Goal: Communication & Community: Share content

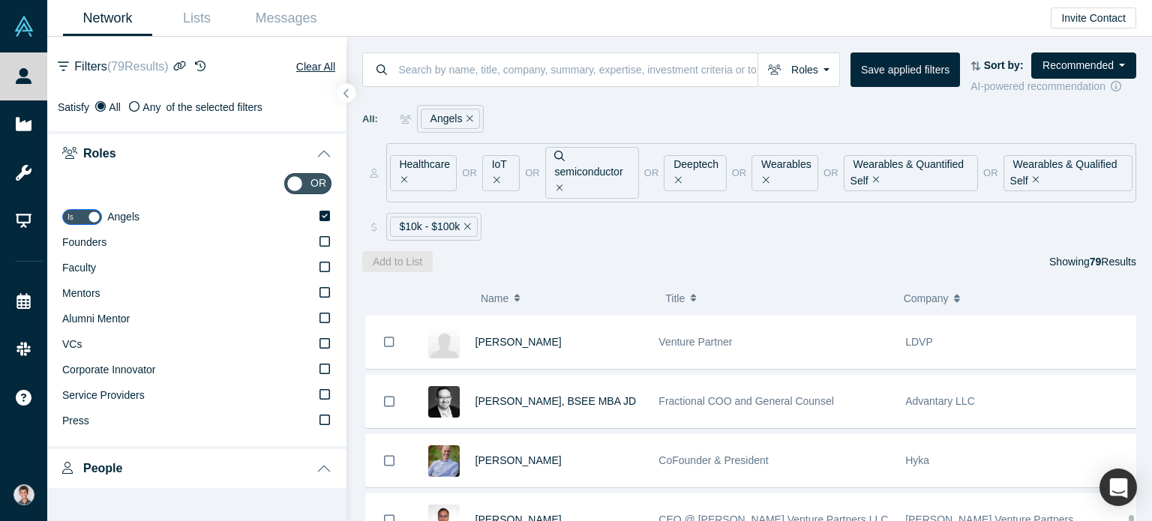
scroll to position [4466, 0]
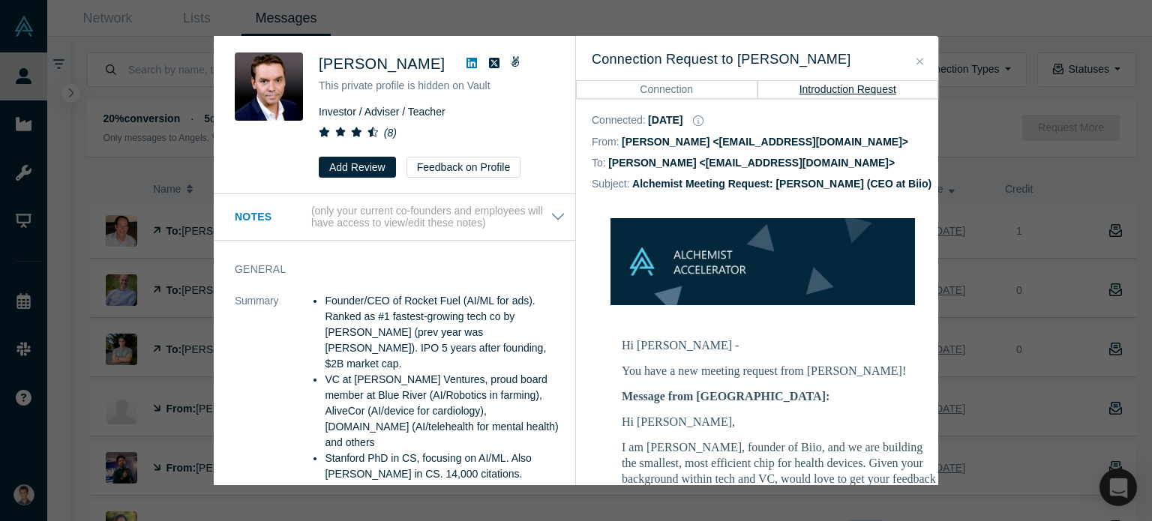
click at [914, 62] on button "Close" at bounding box center [920, 61] width 16 height 17
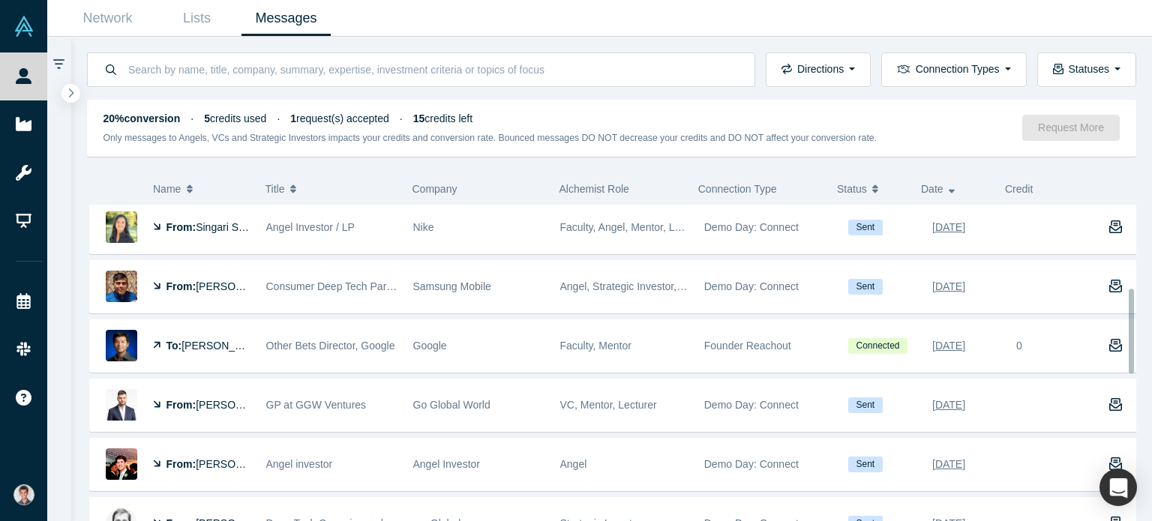
scroll to position [375, 0]
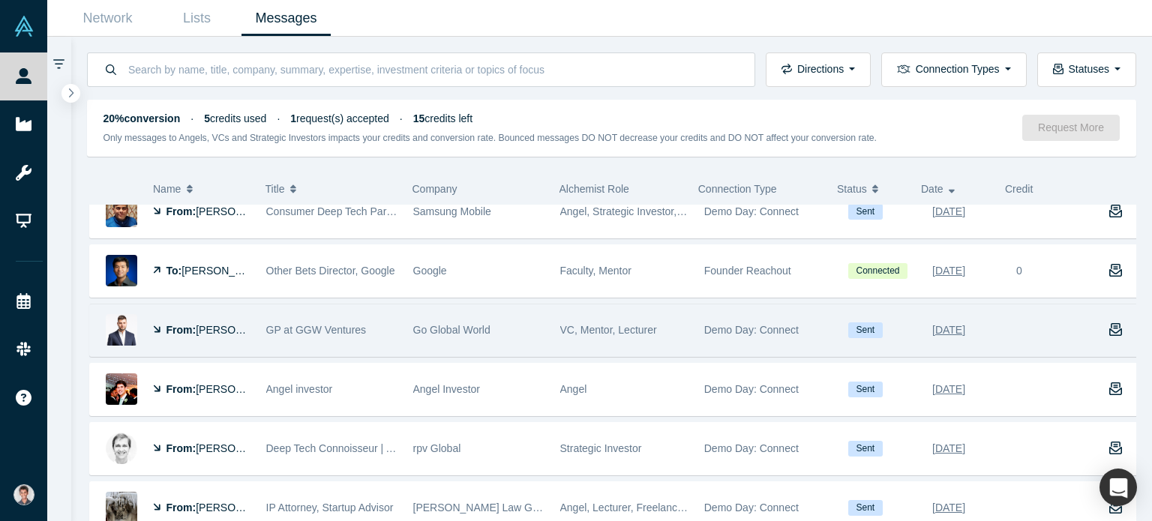
click at [214, 327] on span "[PERSON_NAME]" at bounding box center [239, 330] width 86 height 12
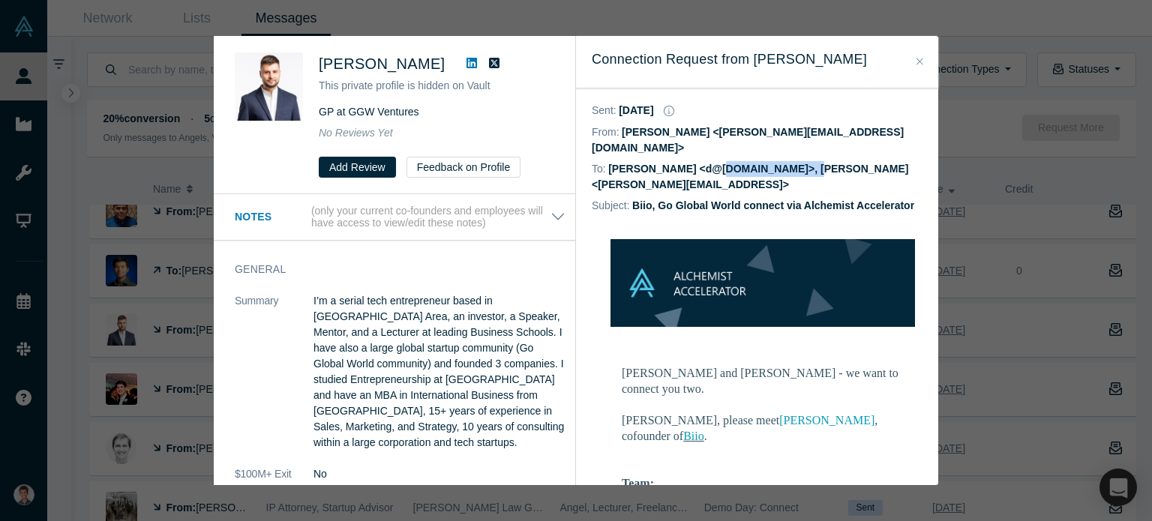
drag, startPoint x: 694, startPoint y: 152, endPoint x: 784, endPoint y: 153, distance: 90.0
click at [784, 163] on dd "Danil Kislinskiy <d@goglobal.world>, Satyam Goel <satyam@biio.ai>" at bounding box center [750, 177] width 316 height 28
copy dd "d@goglobal.world"
click at [923, 59] on button "Close" at bounding box center [920, 61] width 16 height 17
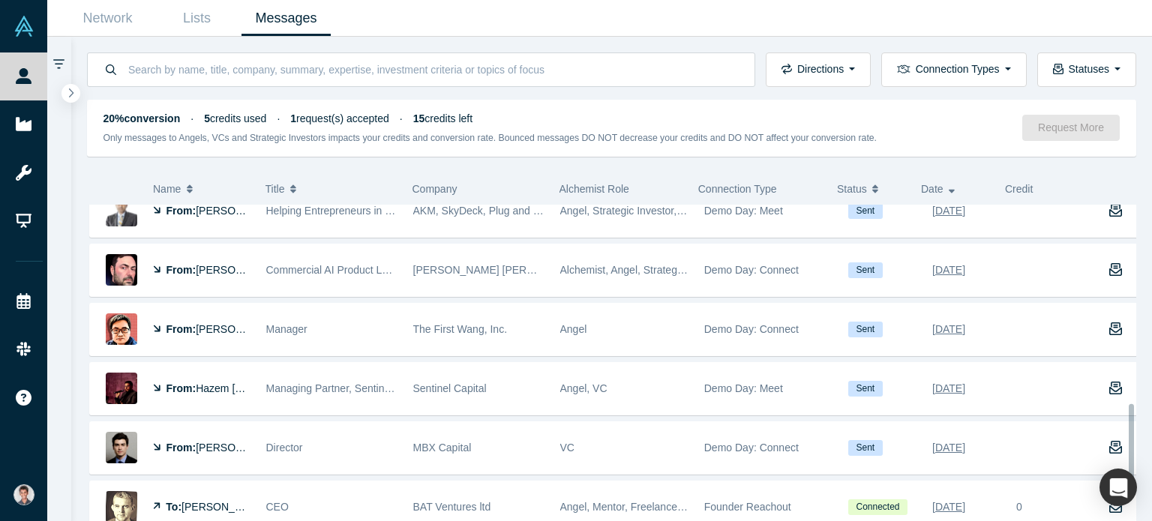
scroll to position [825, 0]
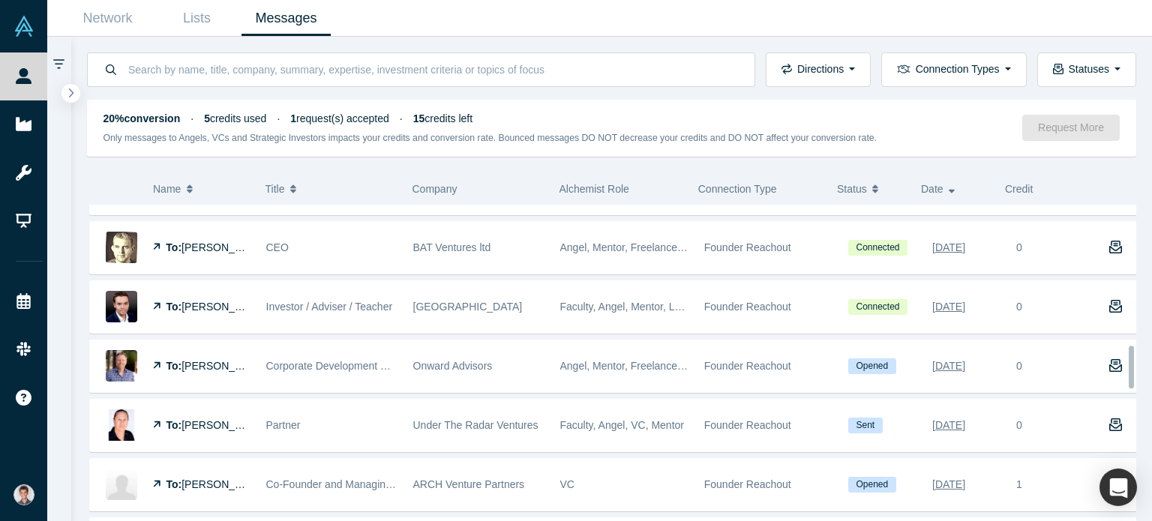
scroll to position [1125, 0]
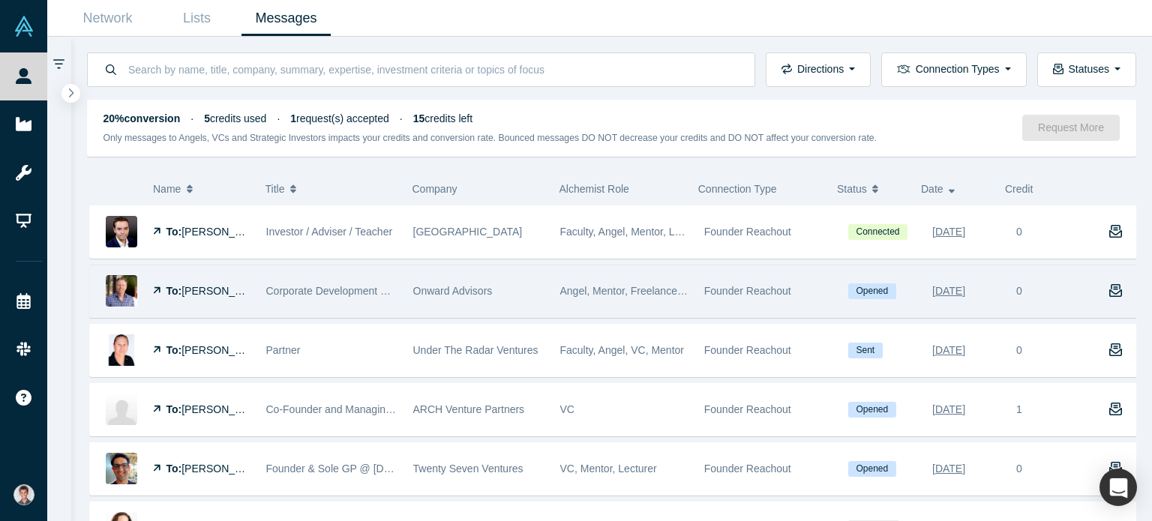
click at [463, 294] on div "Onward Advisors" at bounding box center [478, 291] width 131 height 52
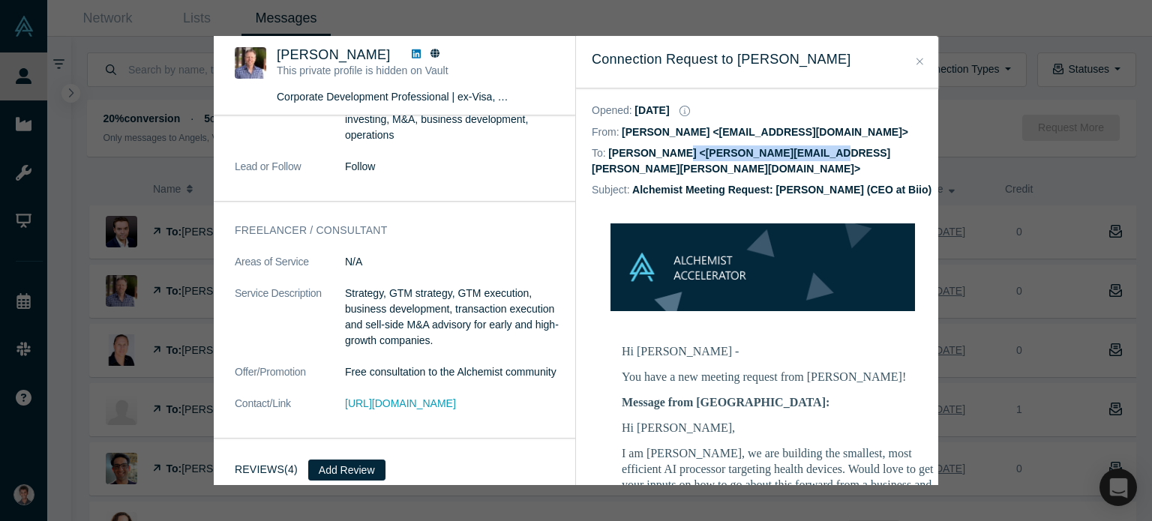
drag, startPoint x: 672, startPoint y: 150, endPoint x: 809, endPoint y: 151, distance: 137.2
click at [809, 151] on dd "Josh Ewing <josh.dale.ewing@gmail.com>" at bounding box center [741, 161] width 298 height 28
copy dd "josh.dale.ewing@gmail.com"
click at [412, 56] on icon at bounding box center [416, 53] width 9 height 9
click at [468, 24] on div "Josh Ewing This private profile is hidden on Vault Corporate Development Profes…" at bounding box center [576, 260] width 1152 height 521
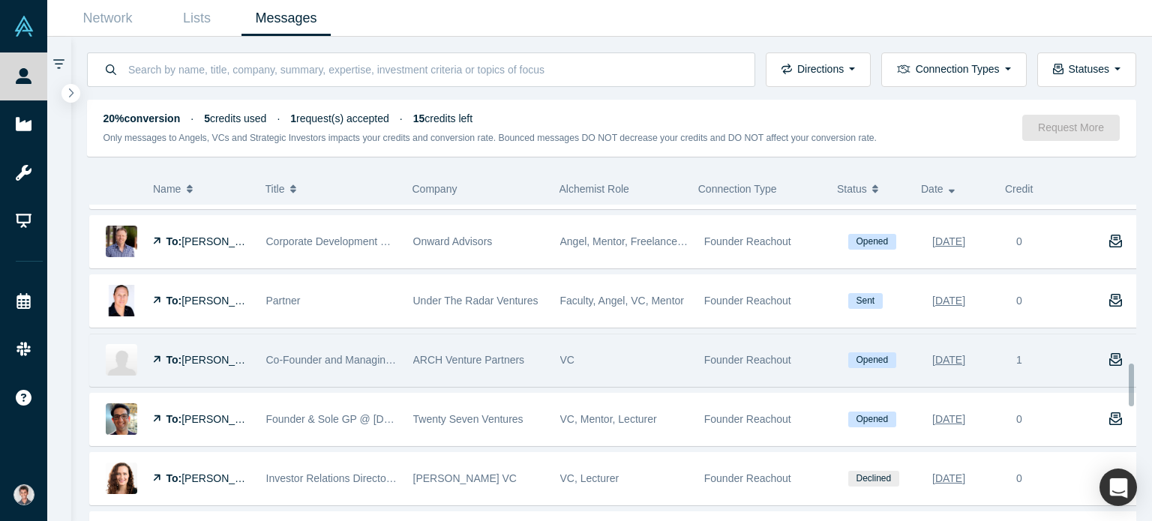
scroll to position [1200, 0]
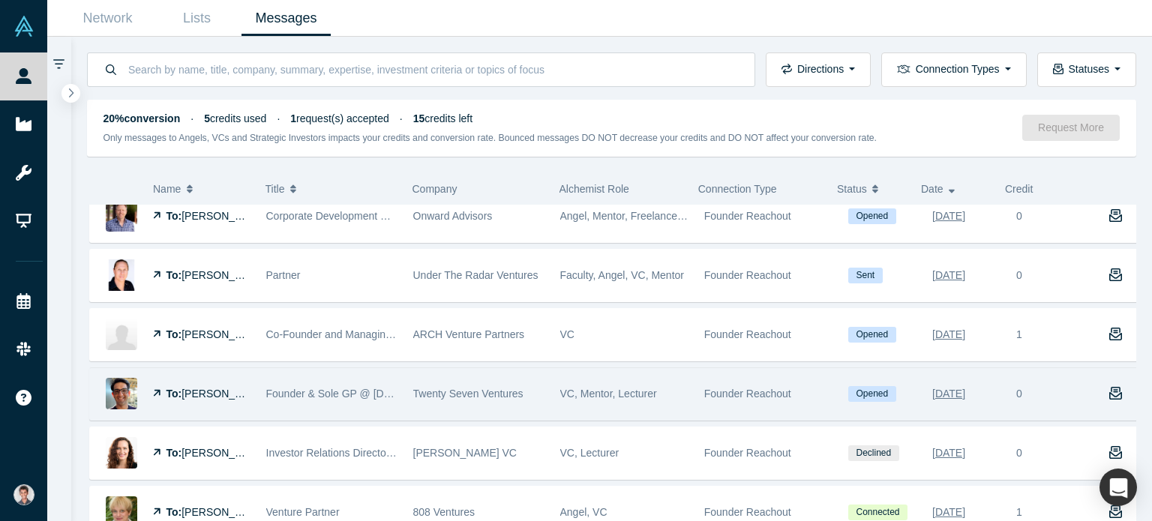
click at [452, 371] on div "Twenty Seven Ventures" at bounding box center [478, 394] width 131 height 52
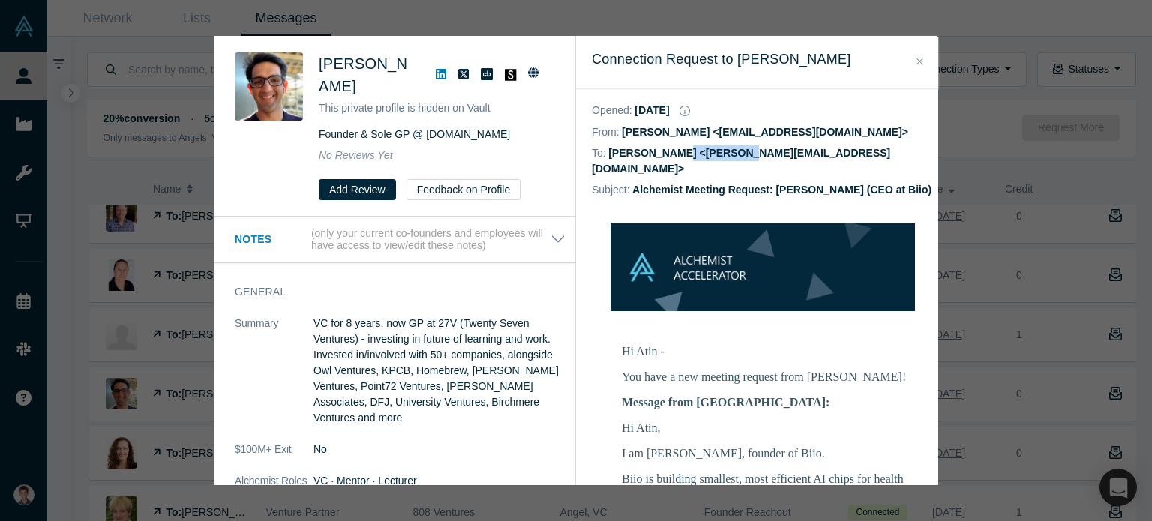
drag, startPoint x: 666, startPoint y: 154, endPoint x: 725, endPoint y: 157, distance: 59.3
click at [725, 157] on dd "Atin Batra <atin@27v.vc>" at bounding box center [741, 161] width 298 height 28
click at [865, 17] on div "Atin Batra This private profile is hidden on Vault Founder & Sole GP @ 27V.vc N…" at bounding box center [576, 260] width 1152 height 521
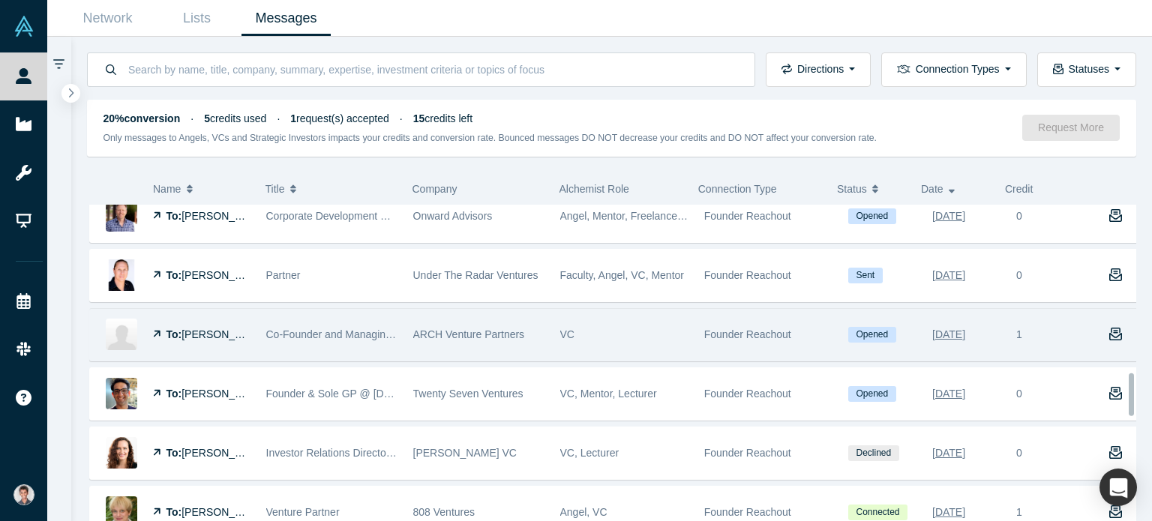
scroll to position [1350, 0]
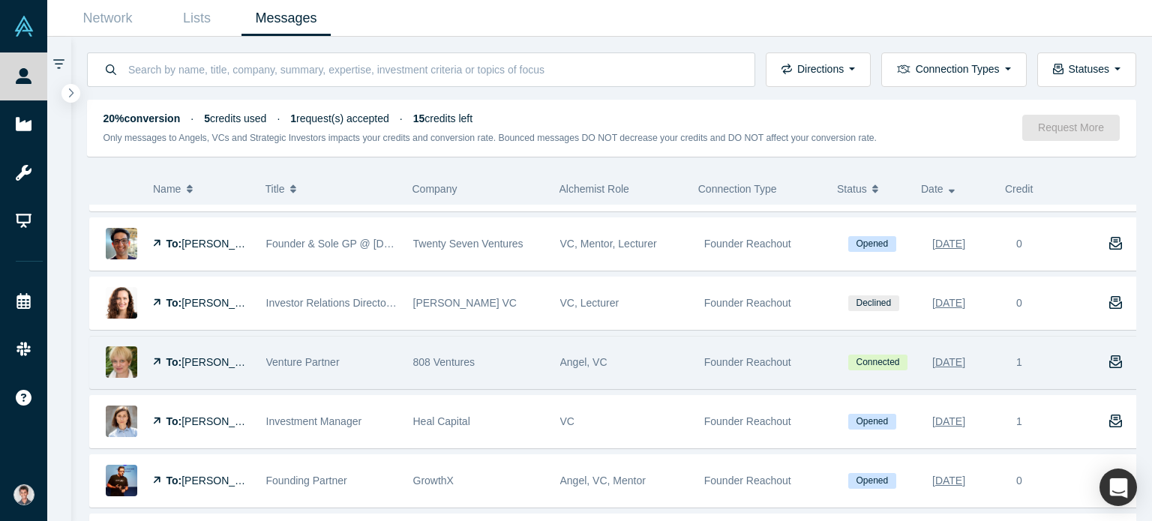
click at [507, 347] on div "808 Ventures" at bounding box center [478, 363] width 131 height 52
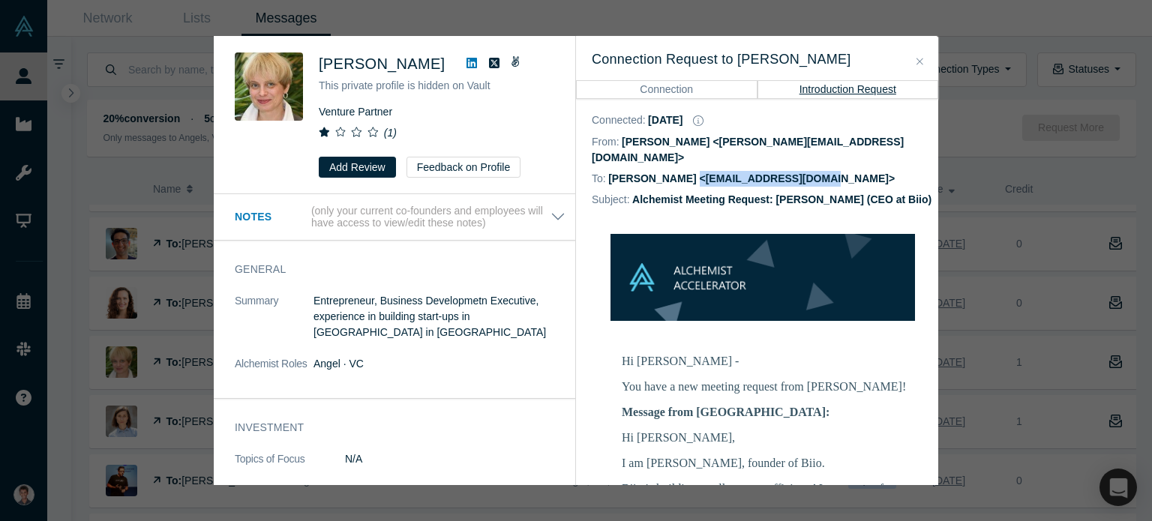
drag, startPoint x: 679, startPoint y: 161, endPoint x: 795, endPoint y: 163, distance: 116.2
click at [795, 172] on dd "Katya Stesin <katya.stesin@gmail.com>" at bounding box center [751, 178] width 286 height 12
copy dd "katya.stesin@gmail.com"
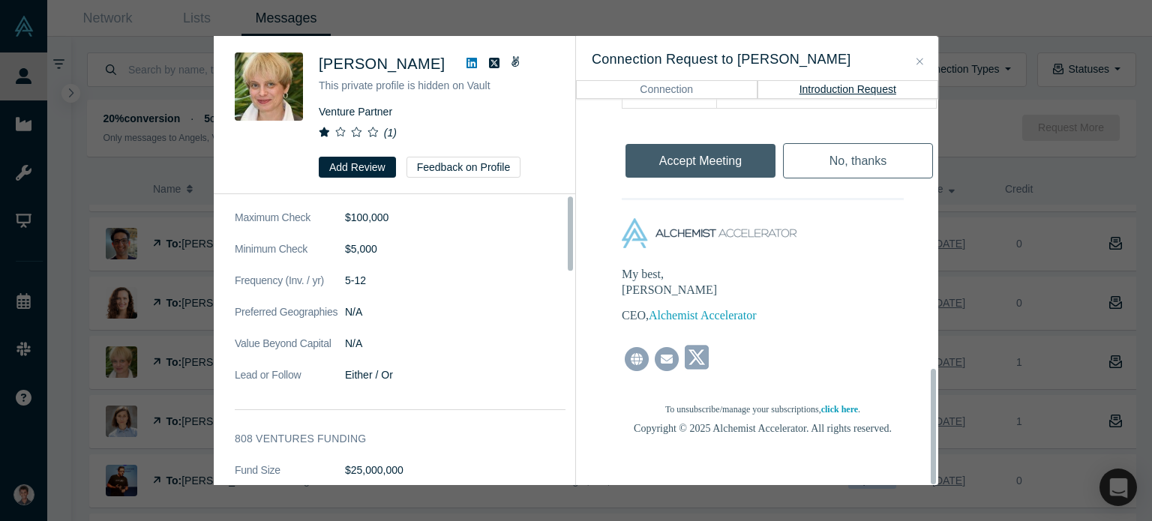
scroll to position [775, 0]
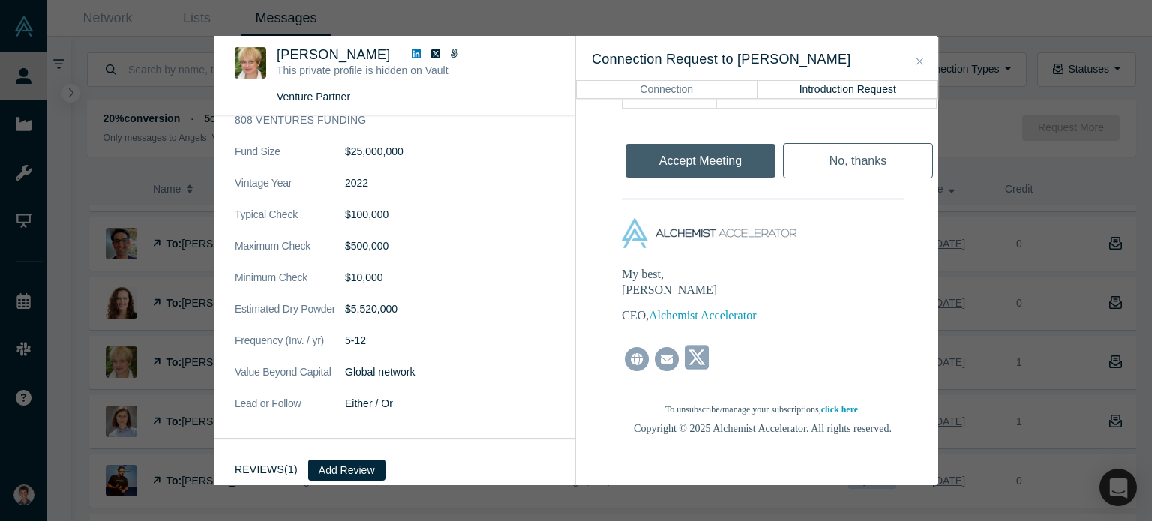
click at [139, 220] on div "Katya Stesin This private profile is hidden on Vault Venture Partner ( 1 ) Note…" at bounding box center [576, 260] width 1152 height 521
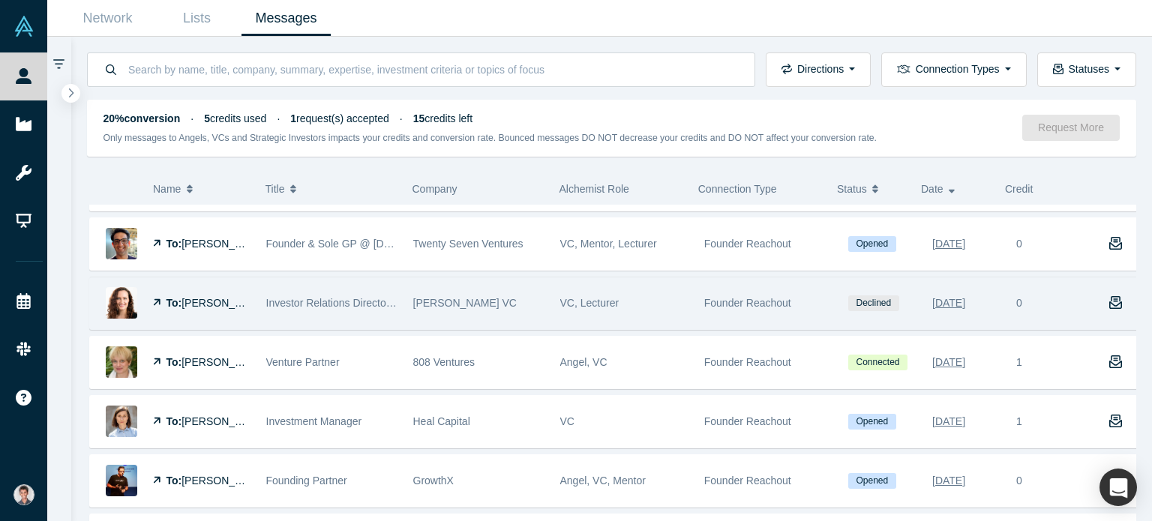
scroll to position [1425, 0]
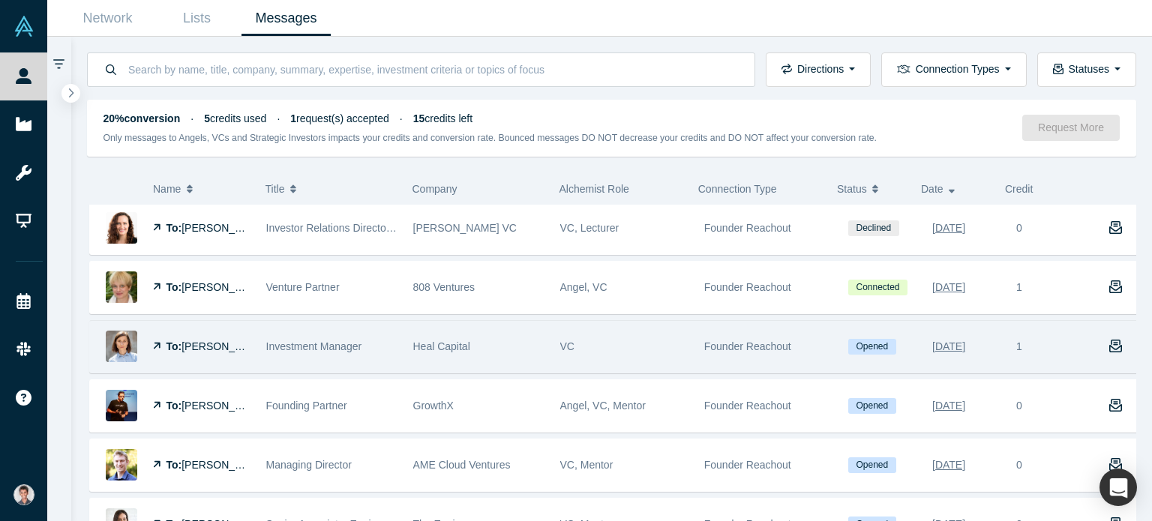
click at [251, 334] on div "To: Marta Mrozowicz" at bounding box center [174, 347] width 168 height 52
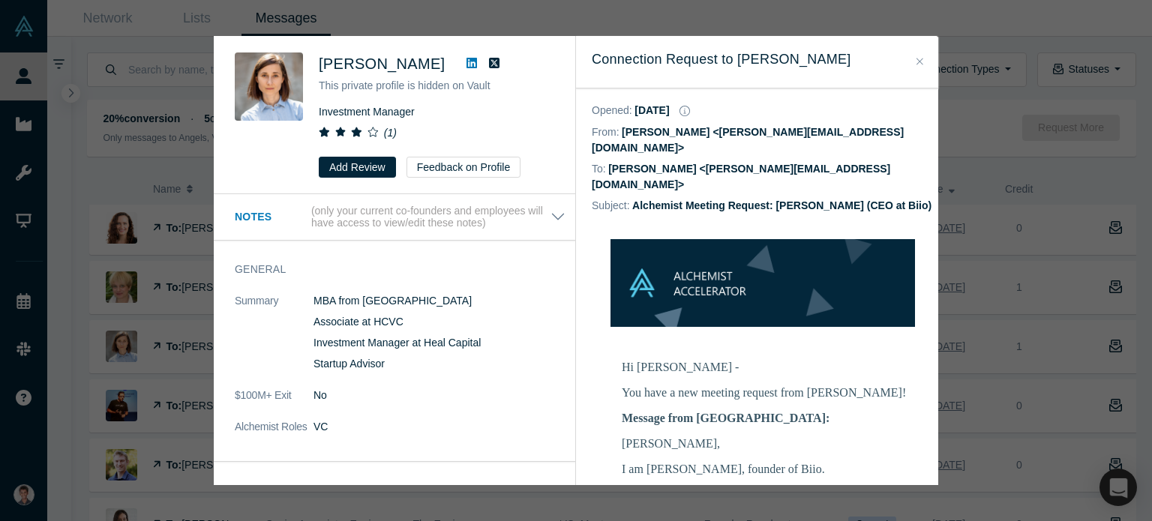
click at [157, 311] on div "Marta Mrozowicz This private profile is hidden on Vault Investment Manager ( 1 …" at bounding box center [576, 260] width 1152 height 521
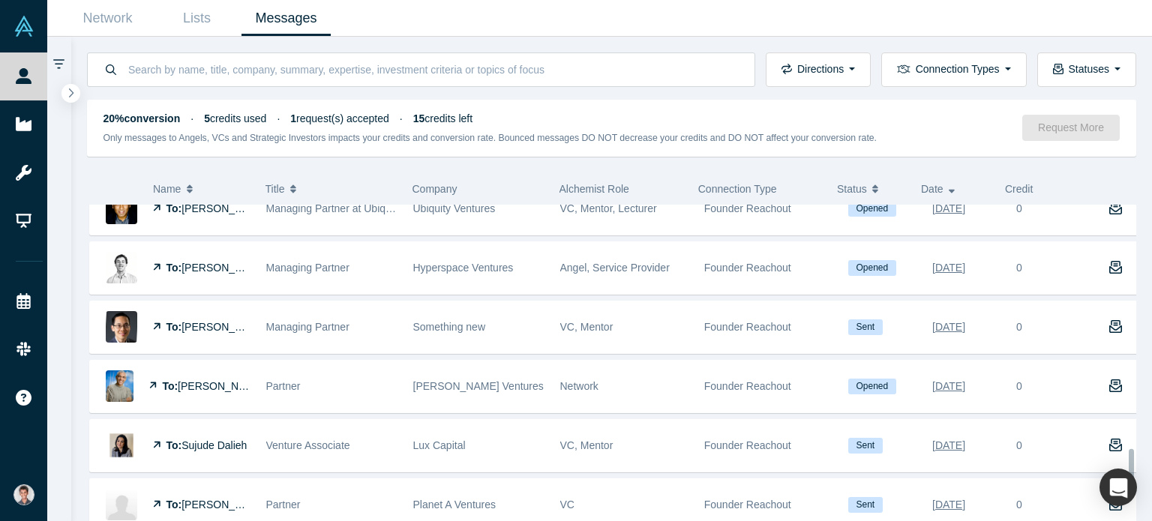
scroll to position [1949, 0]
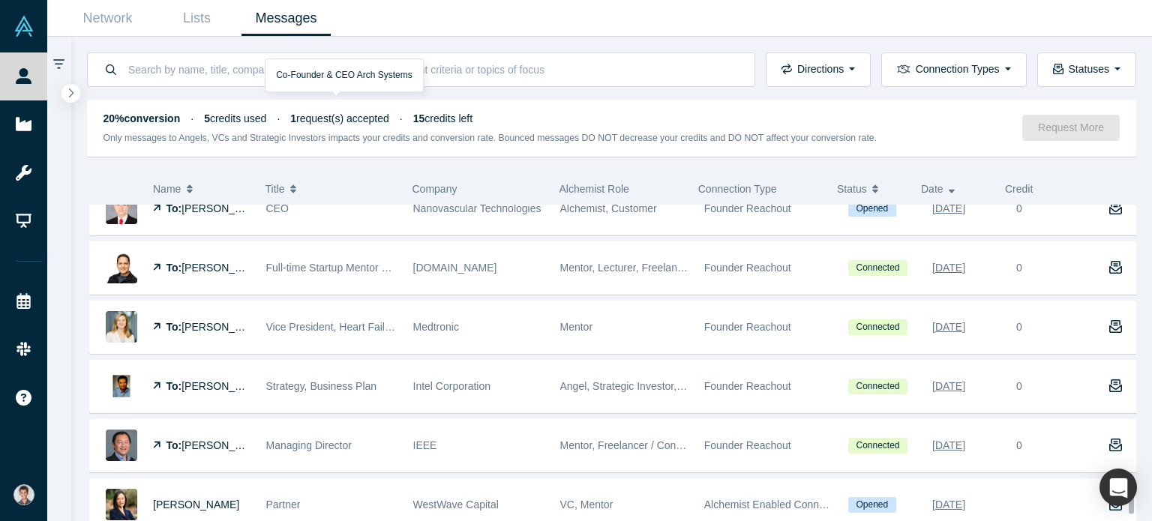
scroll to position [3224, 0]
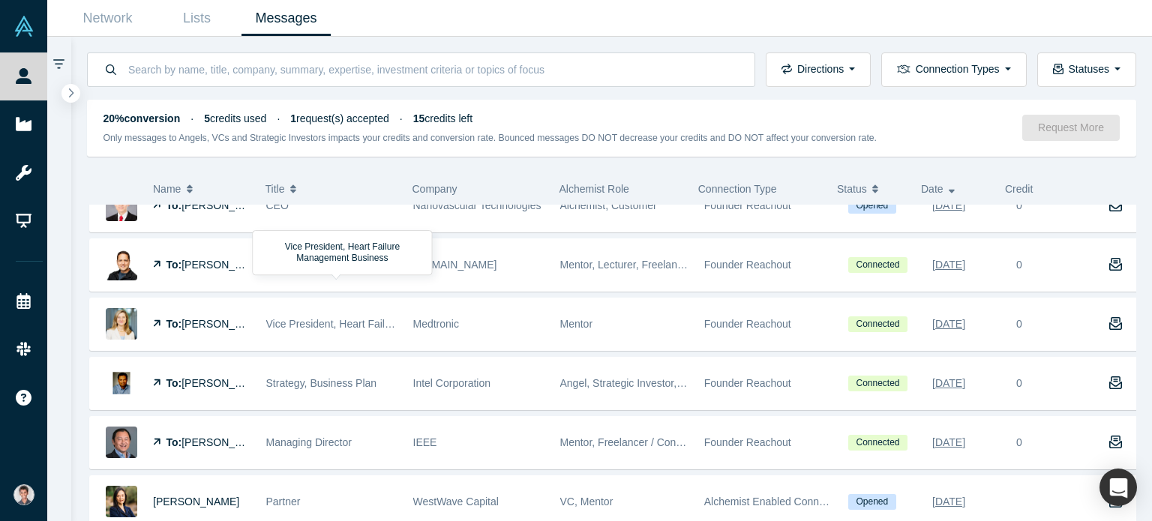
click at [289, 318] on span "Vice President, Heart Failure Management Business" at bounding box center [388, 324] width 244 height 12
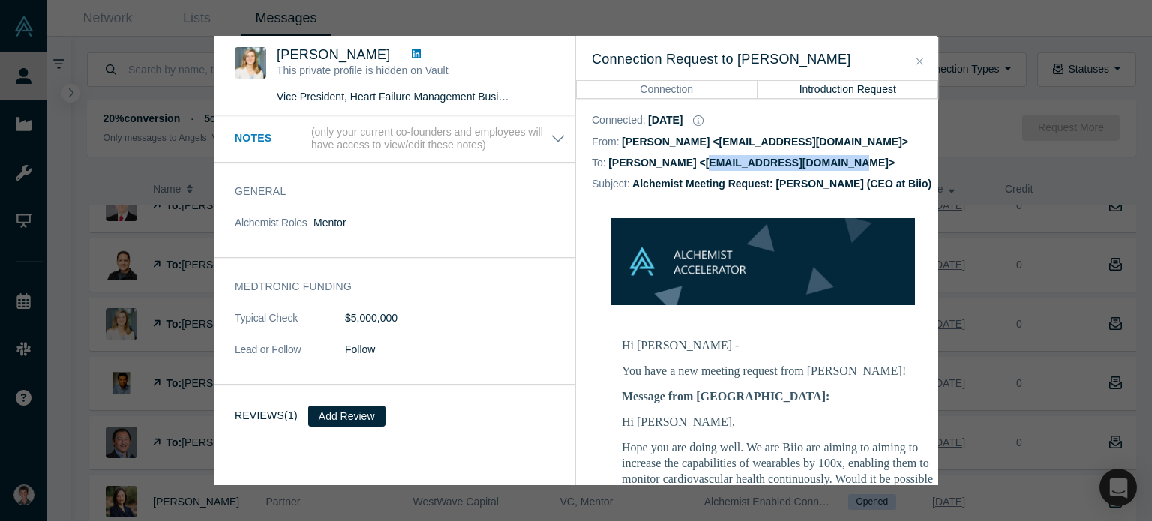
drag, startPoint x: 688, startPoint y: 164, endPoint x: 818, endPoint y: 166, distance: 129.7
click at [818, 166] on dd "Carolyn Sleeth <carolynesleeth@gmail.com>" at bounding box center [751, 163] width 286 height 12
copy dd "carolynesleeth@gmail.com"
click at [914, 62] on button "Close" at bounding box center [920, 61] width 16 height 17
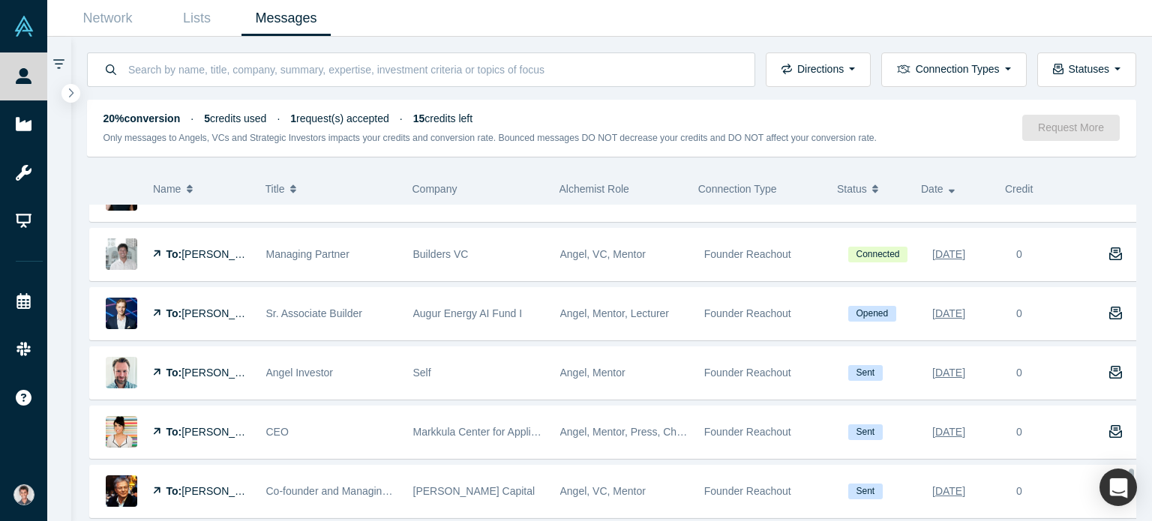
scroll to position [3599, 0]
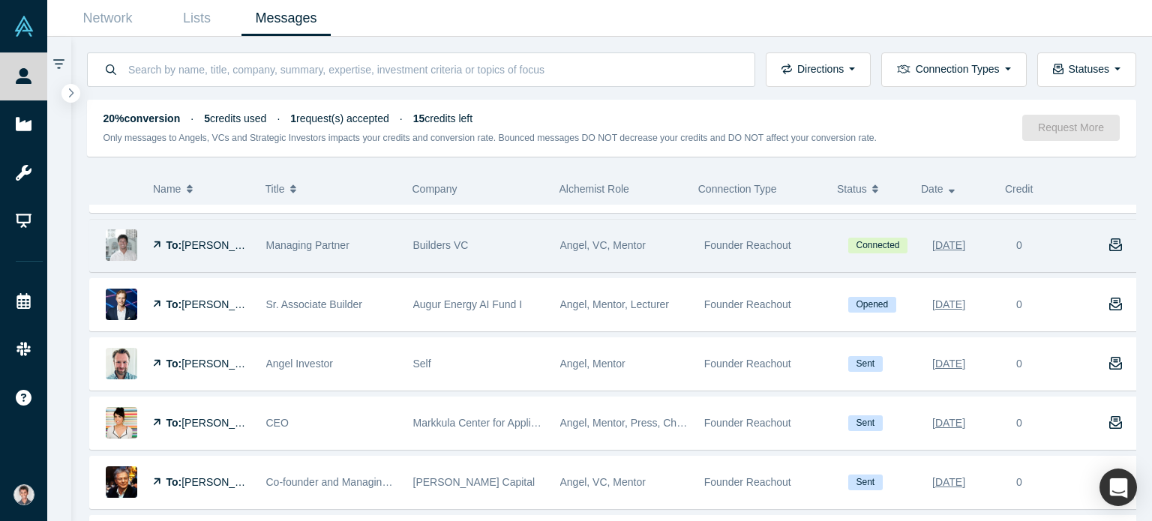
click at [371, 241] on div "Managing Partner" at bounding box center [331, 246] width 131 height 52
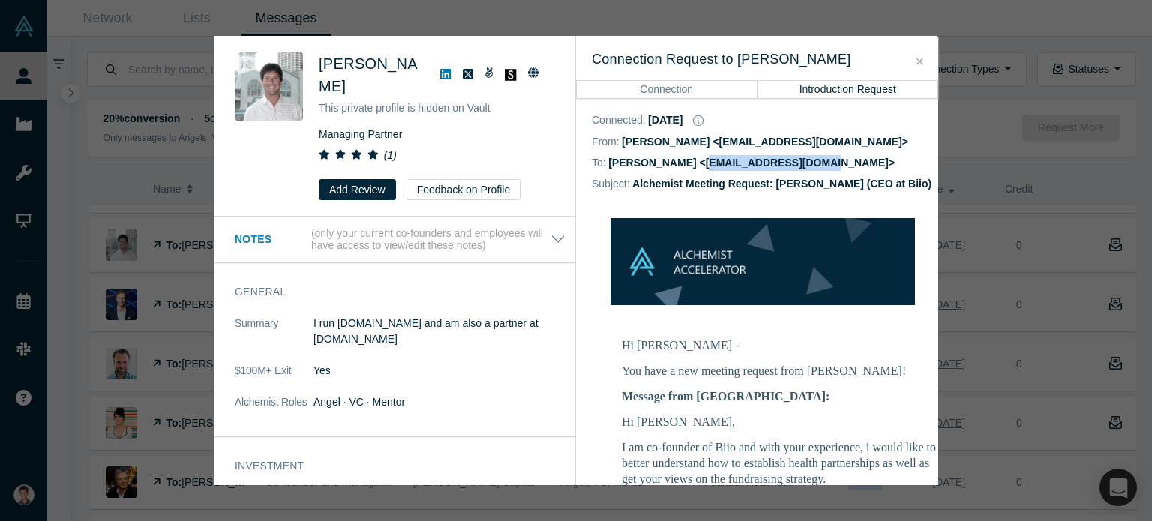
drag, startPoint x: 693, startPoint y: 163, endPoint x: 808, endPoint y: 164, distance: 114.7
click at [808, 164] on dd "Mark Goldstein <mgoldstein@gmail.com>" at bounding box center [751, 163] width 286 height 12
copy dd "mgoldstein@gmail.com"
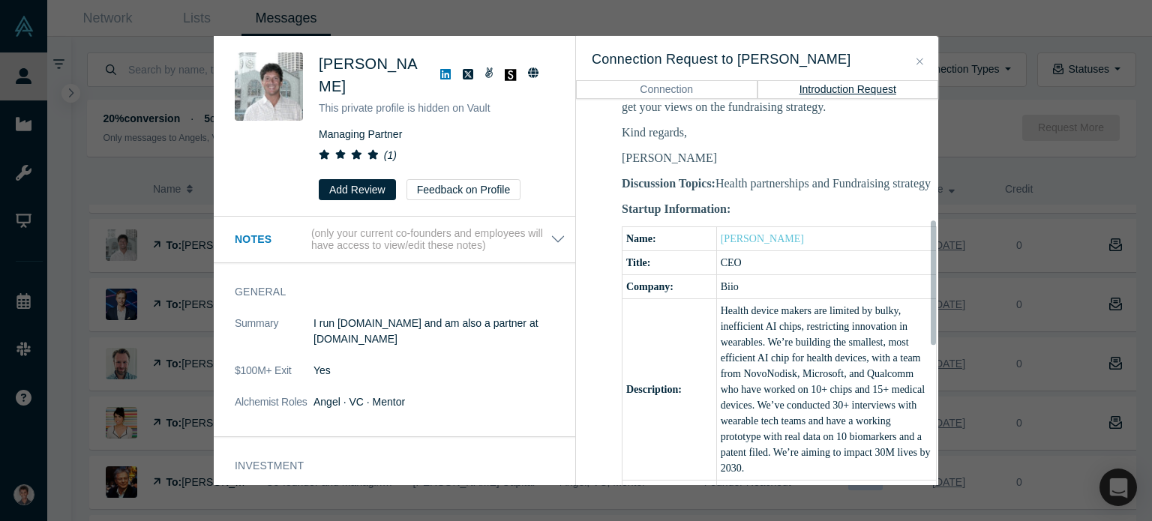
scroll to position [375, 0]
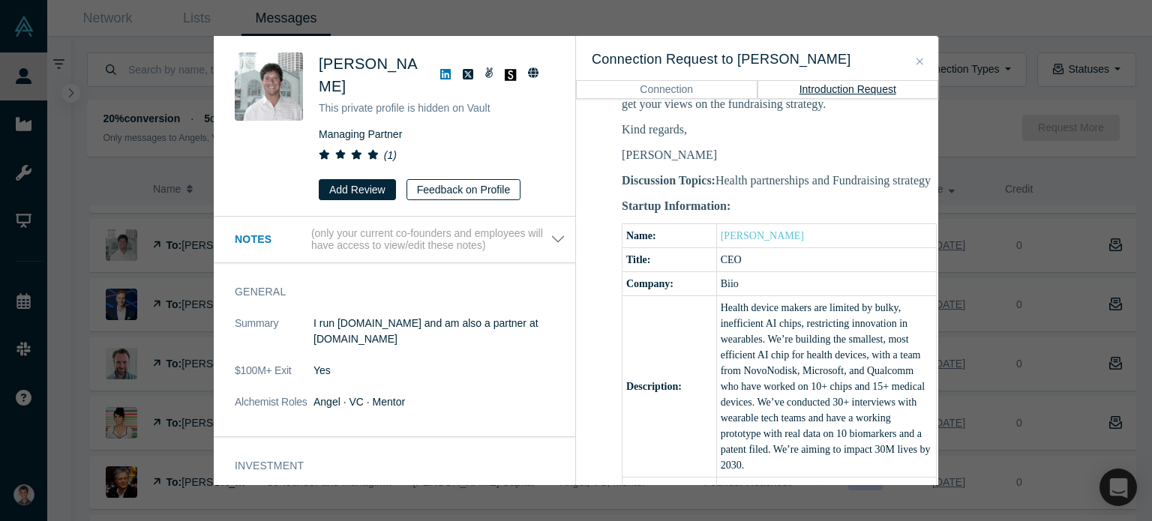
drag, startPoint x: 920, startPoint y: 62, endPoint x: 459, endPoint y: 188, distance: 478.0
click at [920, 62] on icon "Close" at bounding box center [919, 61] width 7 height 10
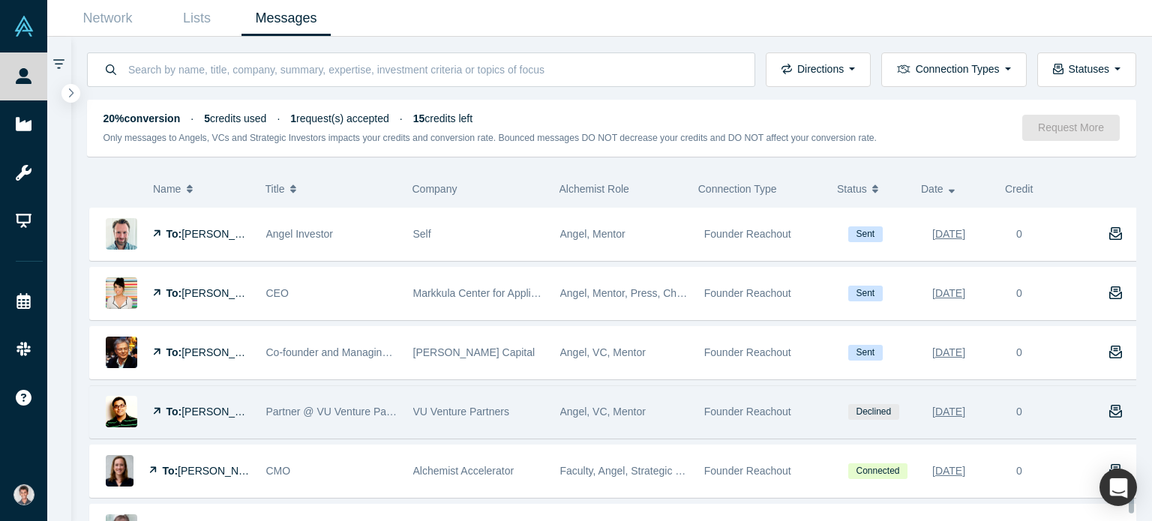
scroll to position [3717, 0]
